Goal: Check status: Check status

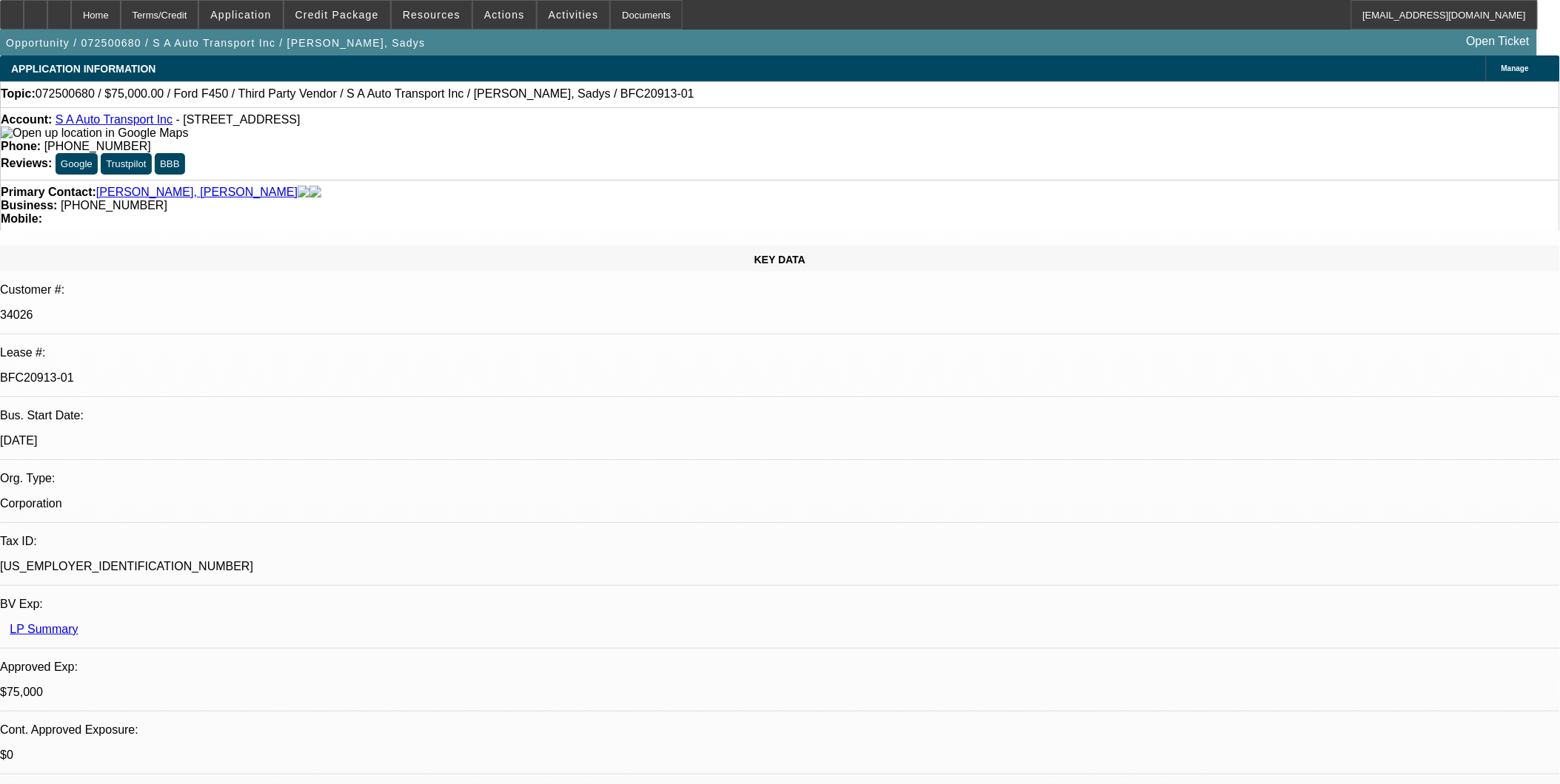
select select "0"
select select "0.1"
select select "0"
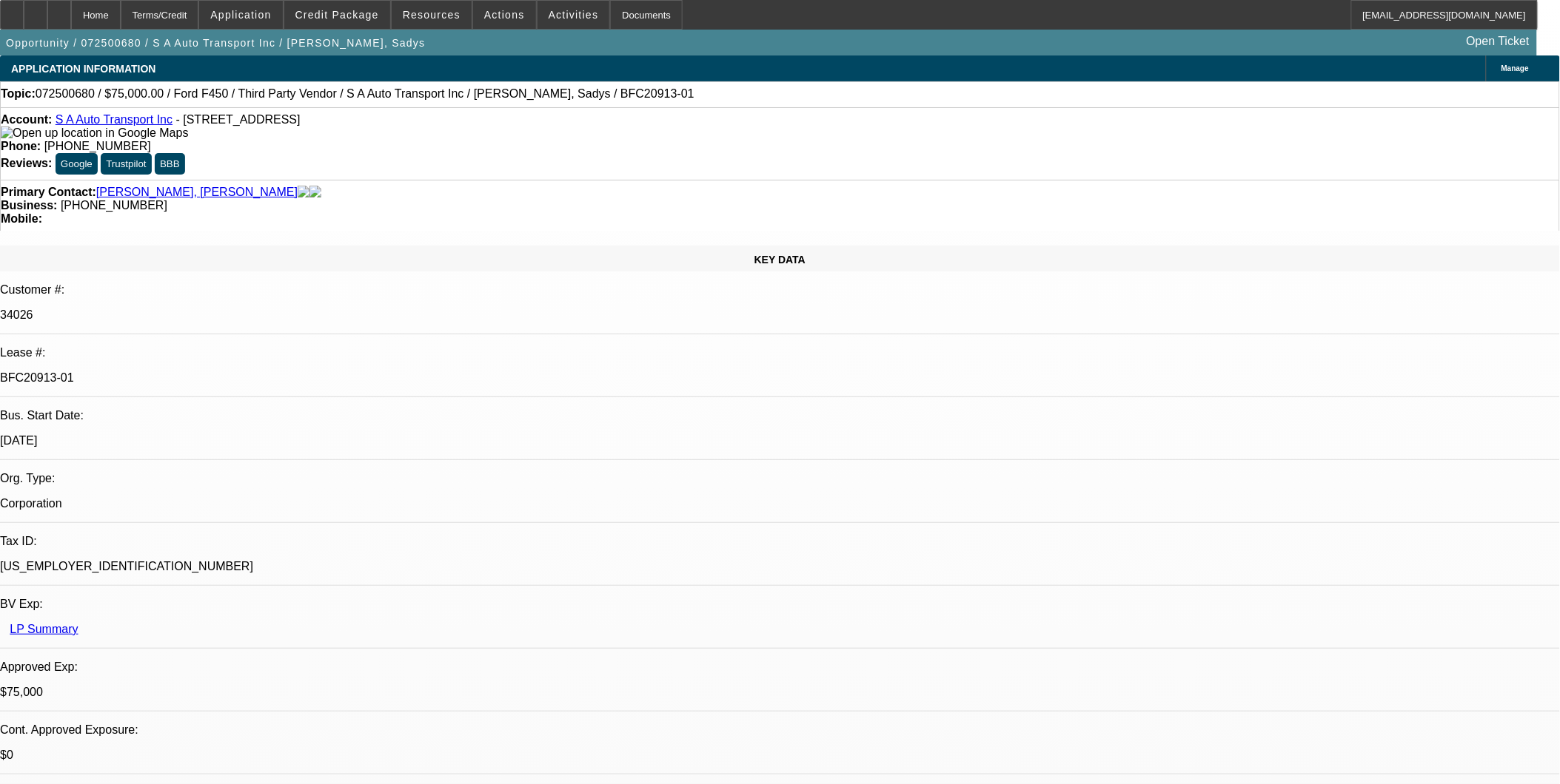
select select "0"
select select "0.1"
select select "0"
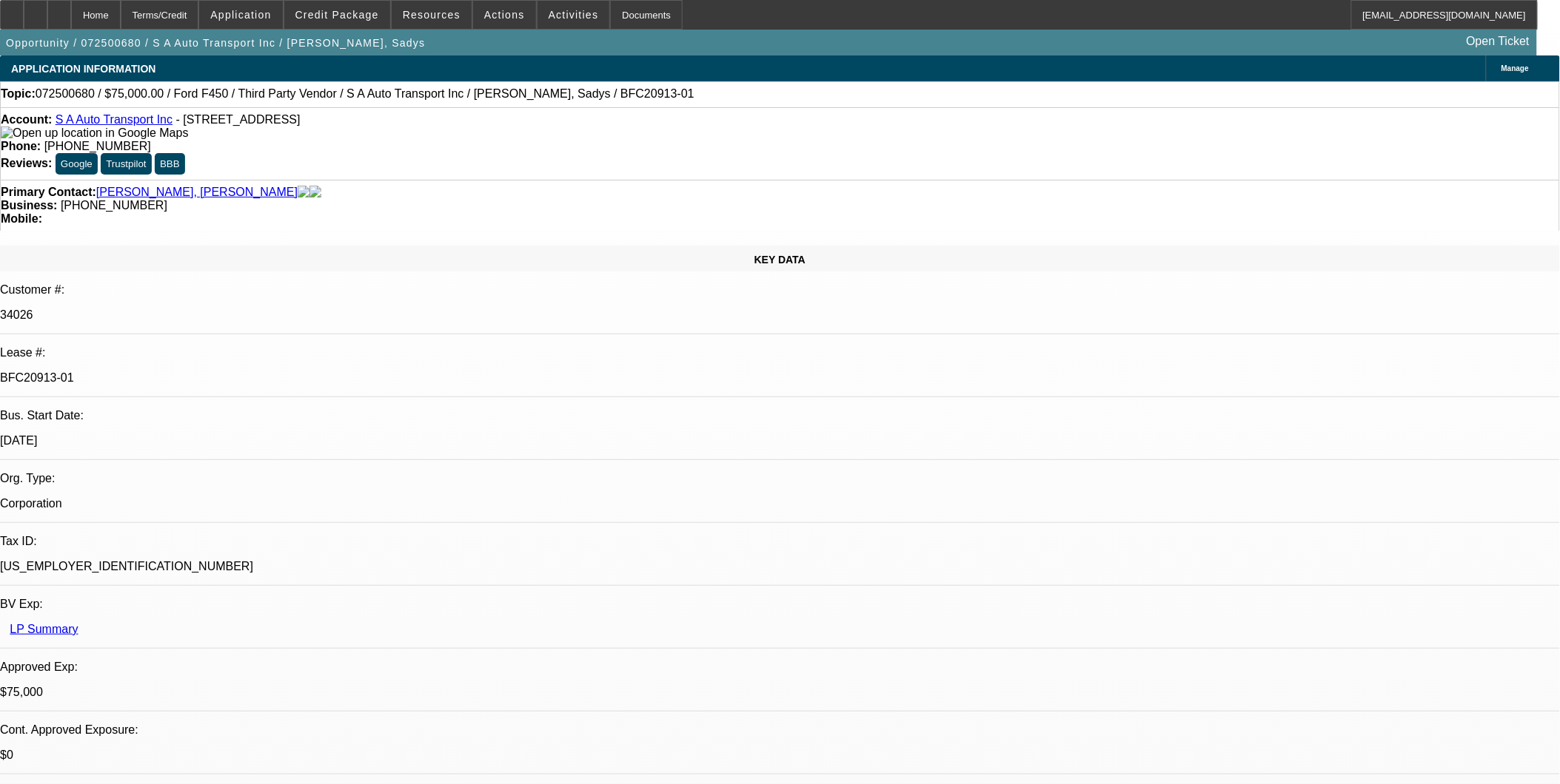
select select "0"
select select "1"
select select "2"
select select "4"
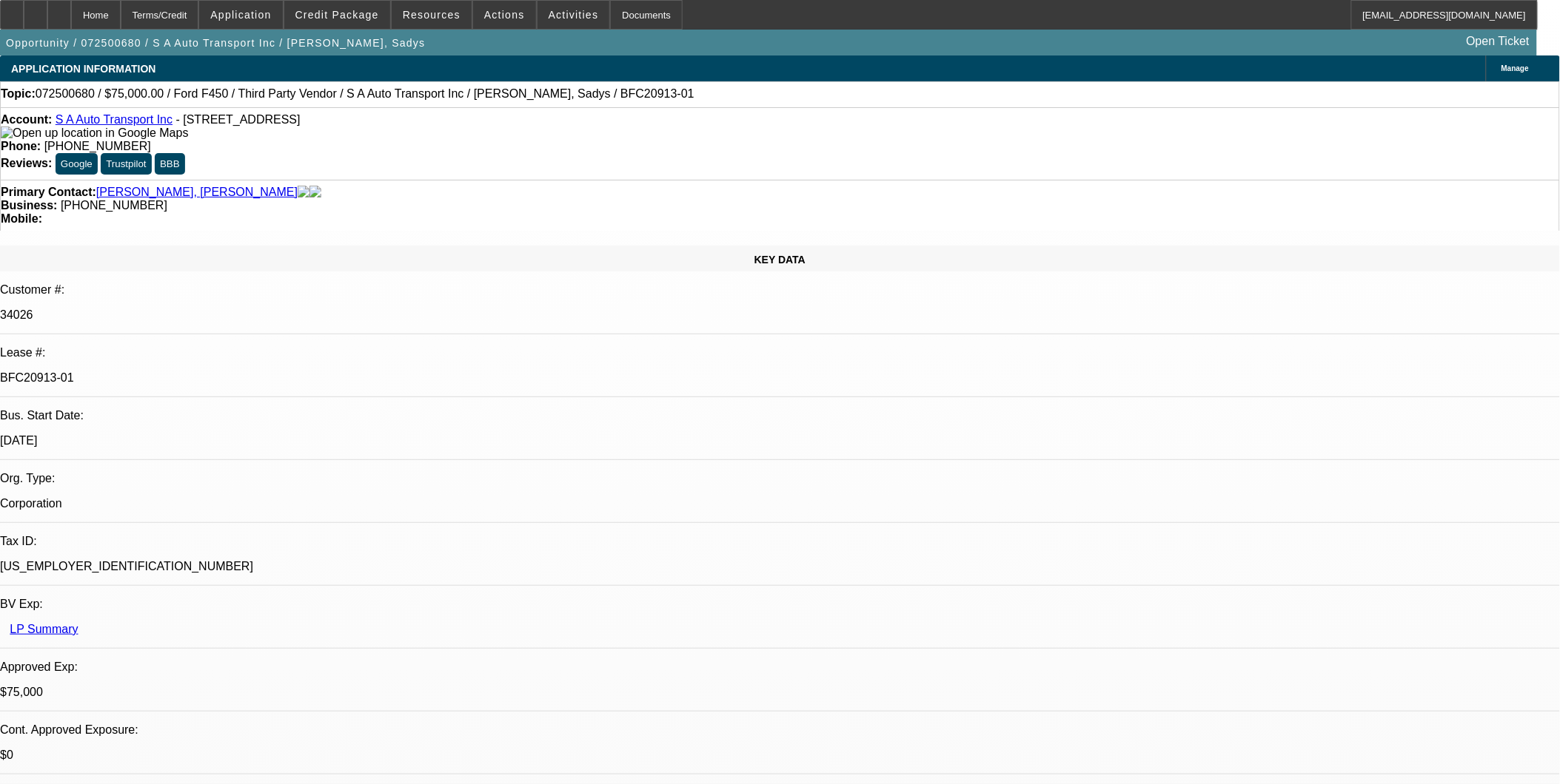
select select "1"
select select "6"
select select "1"
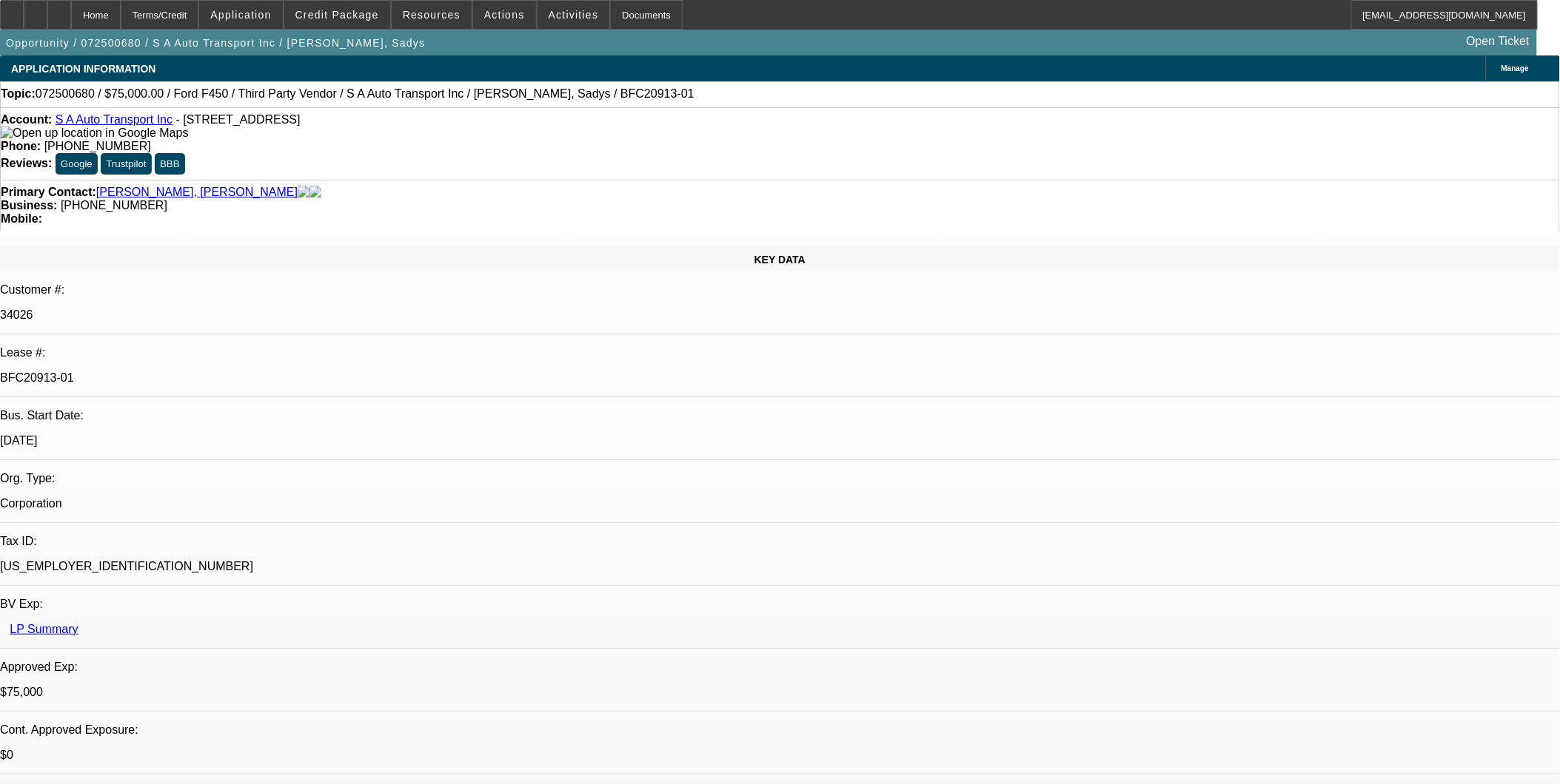
select select "4"
select select "1"
select select "6"
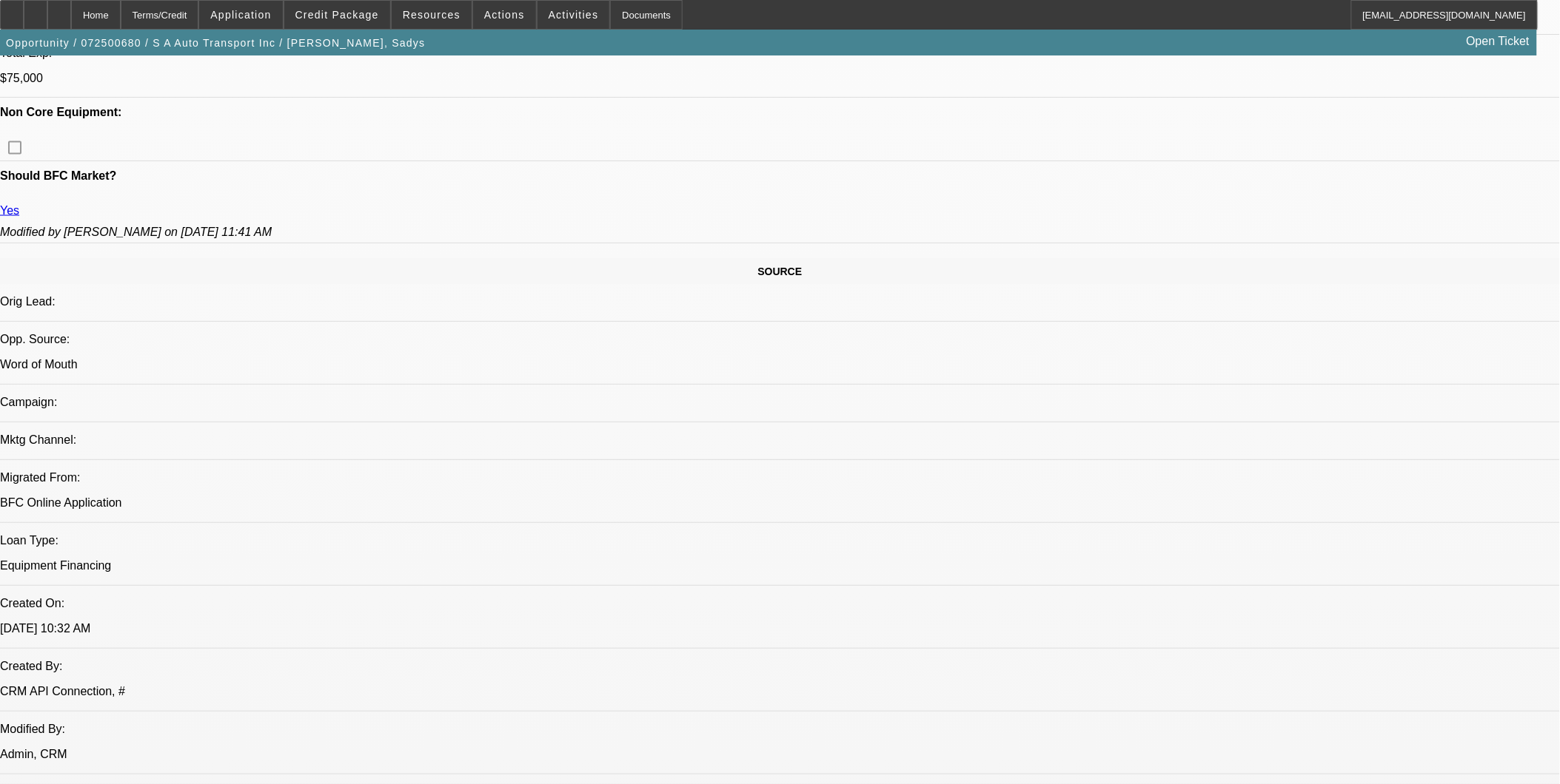
scroll to position [2134, 0]
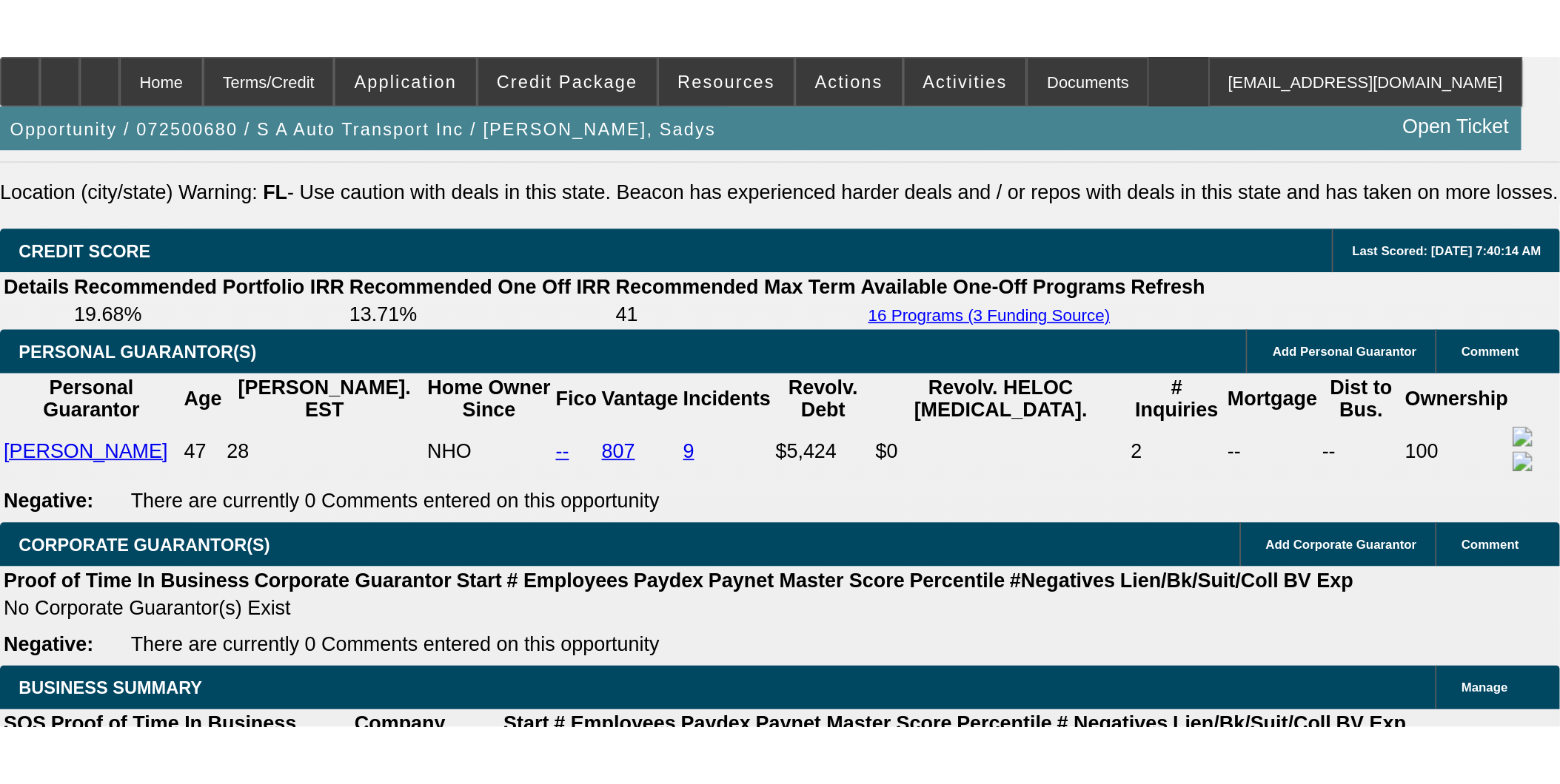
scroll to position [1890, 0]
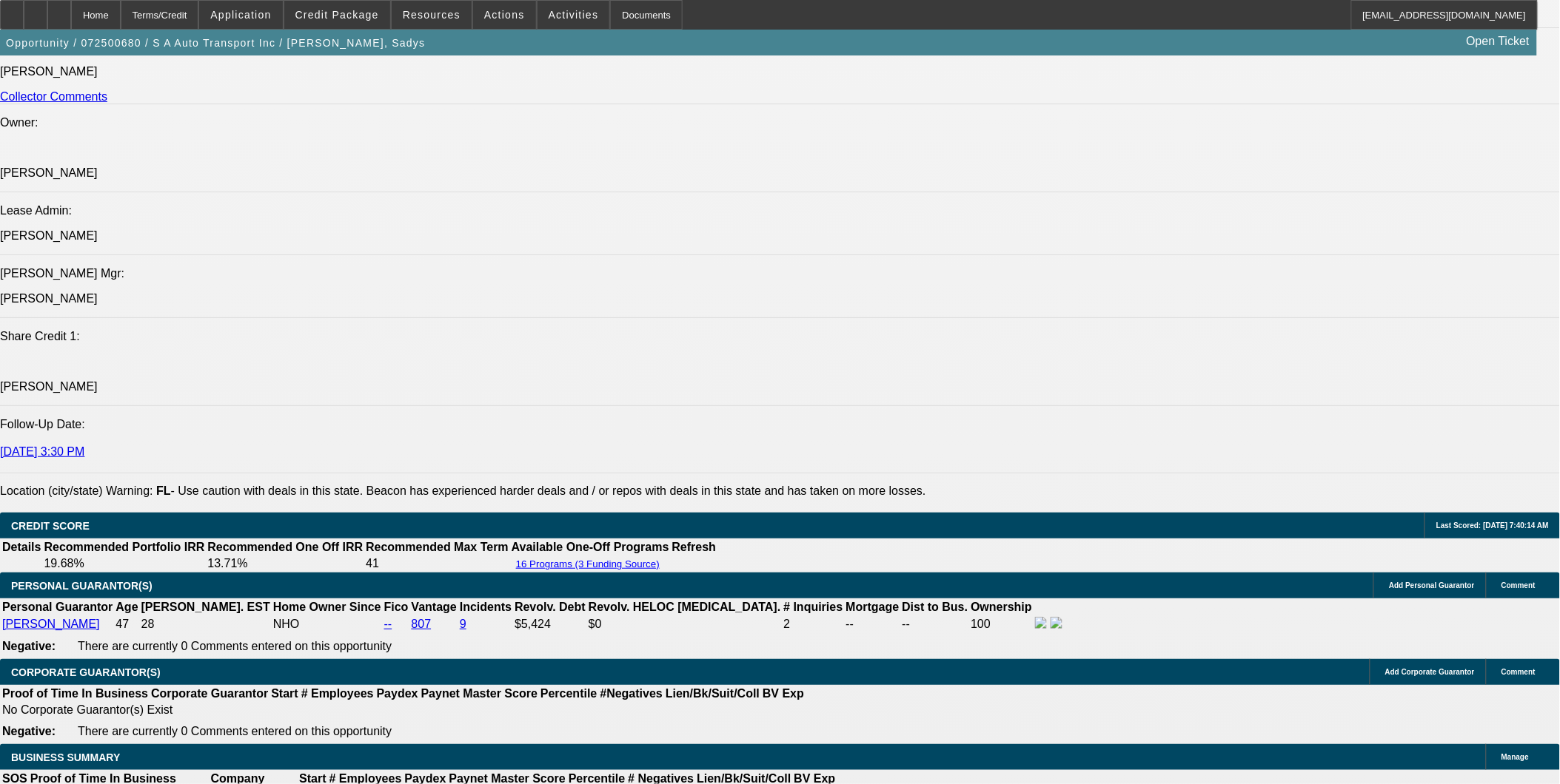
select select "0"
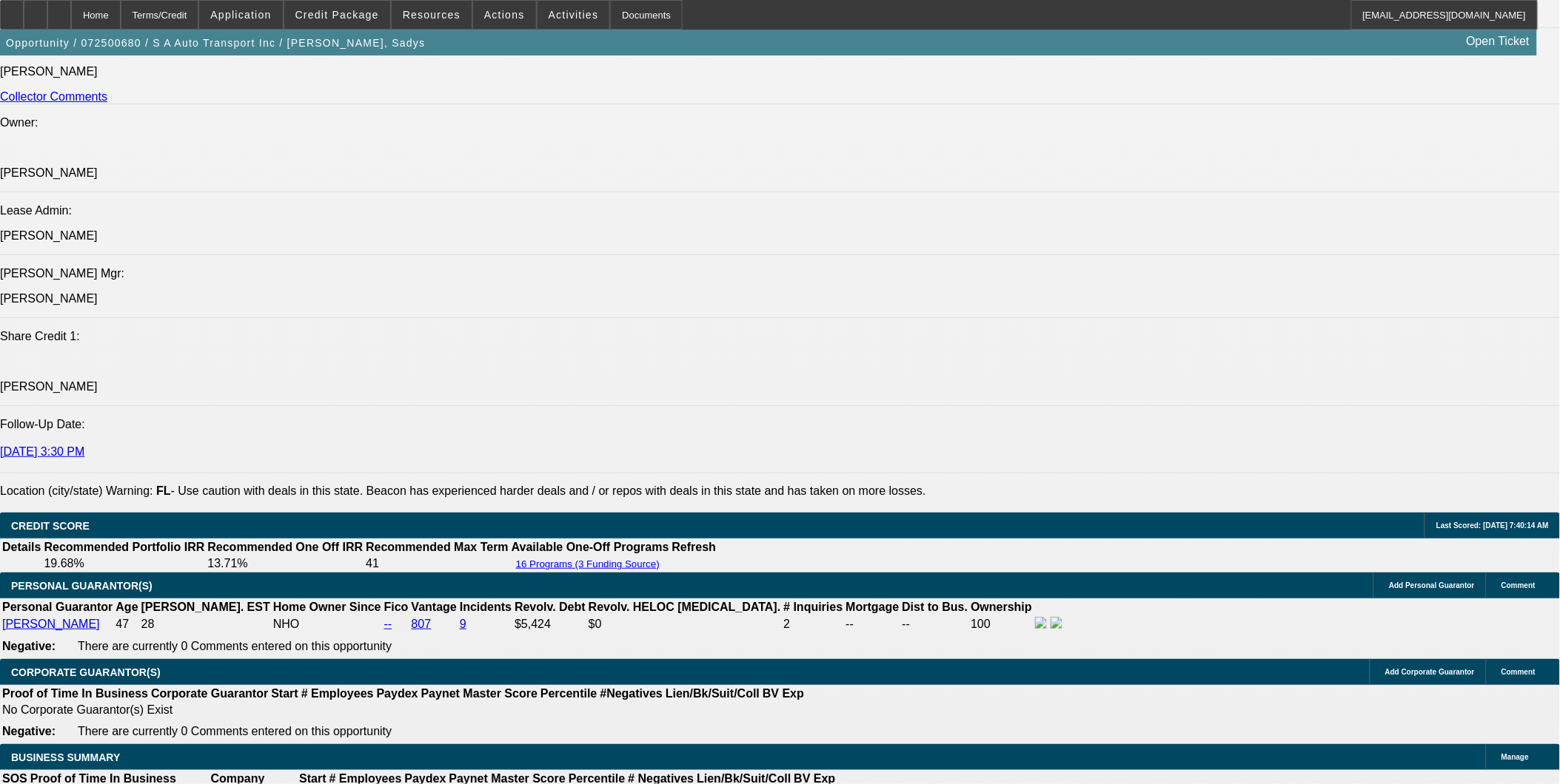
select select "6"
select select "0"
select select "6"
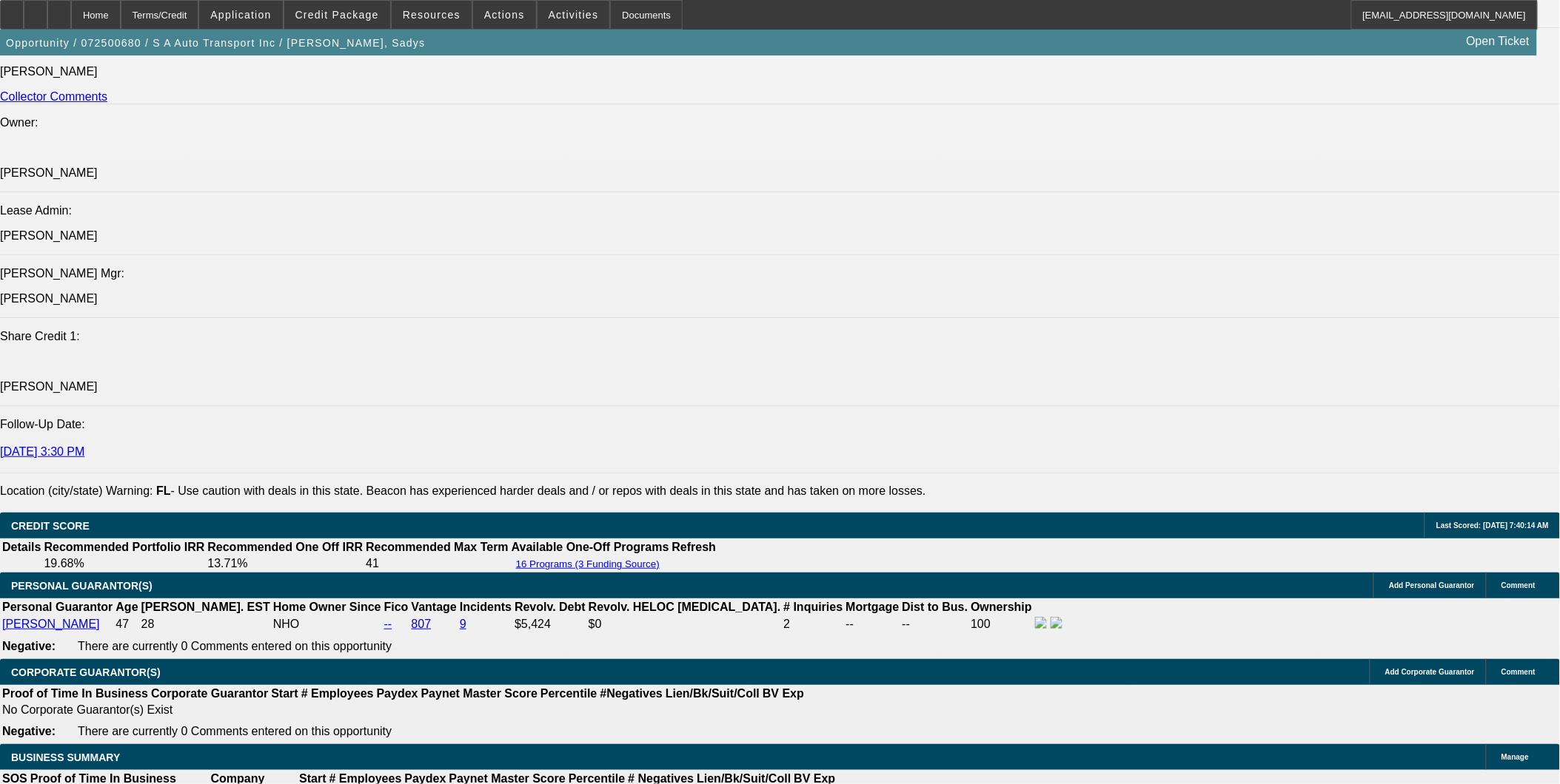
select select "0"
select select "6"
select select "0"
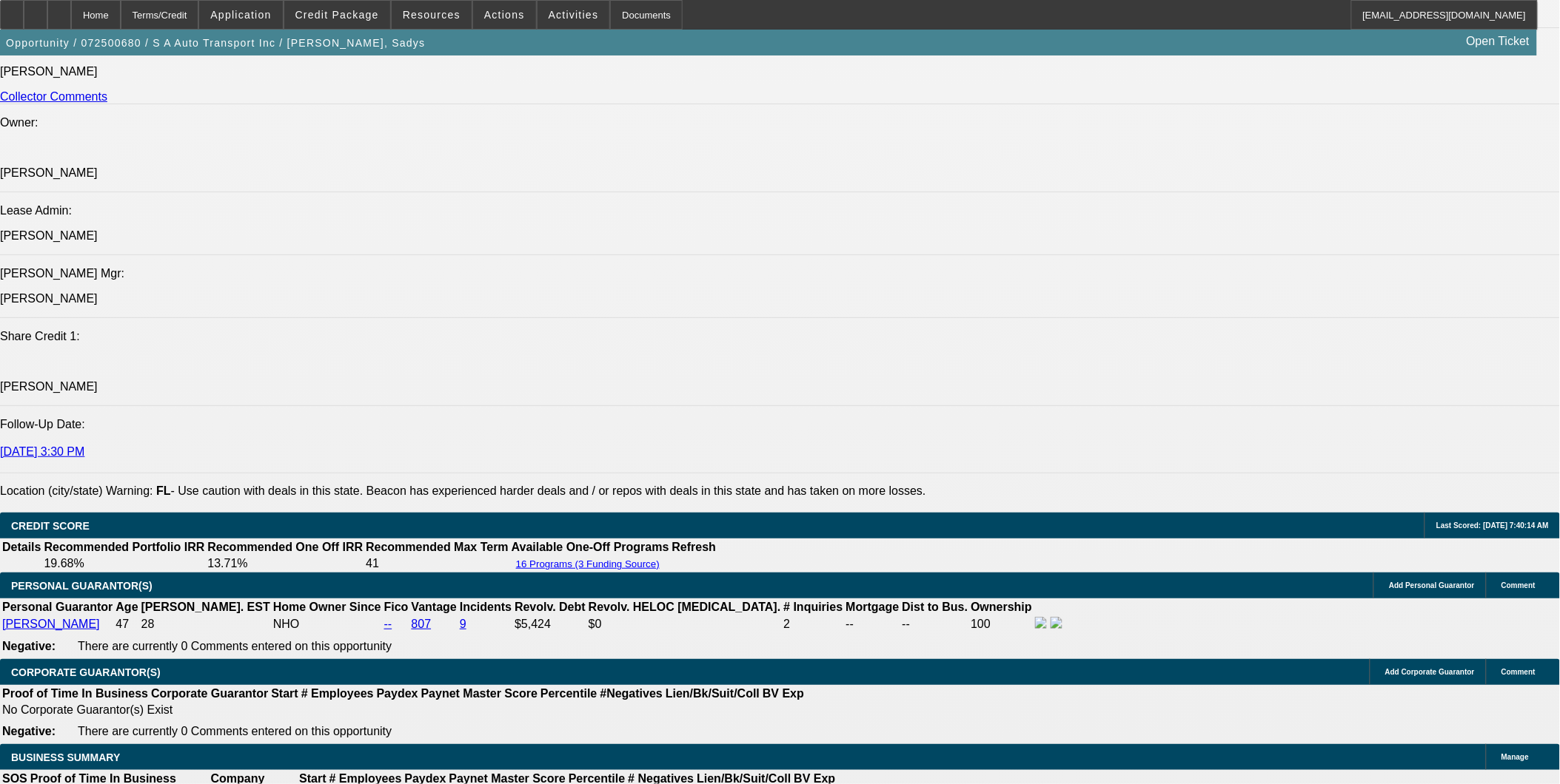
select select "0"
select select "6"
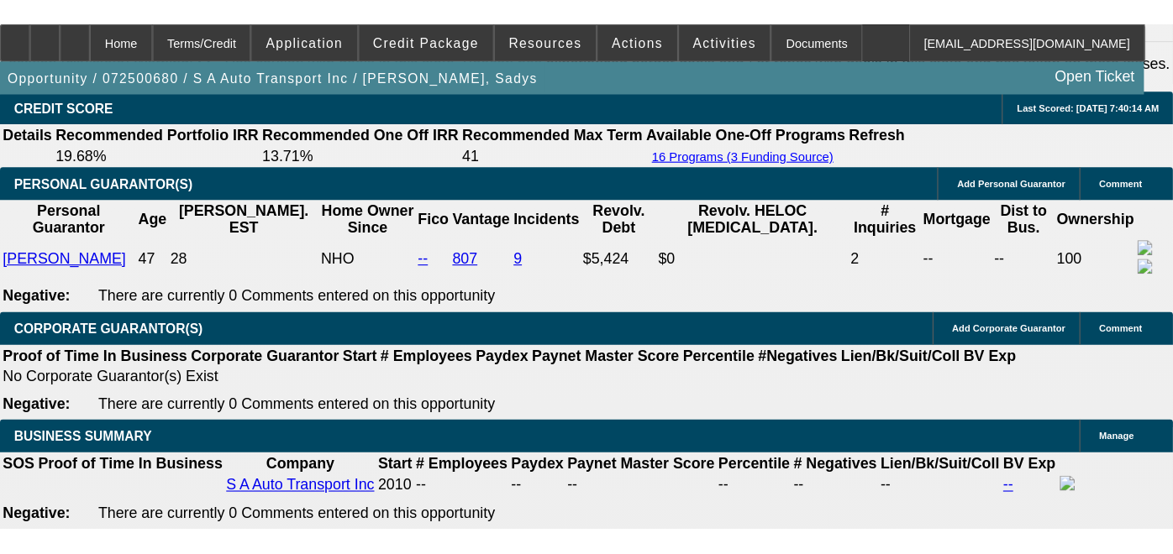
scroll to position [2527, 0]
